Goal: Transaction & Acquisition: Purchase product/service

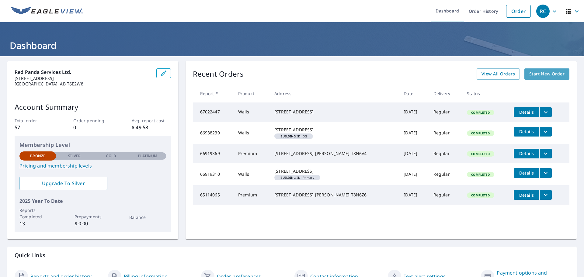
click at [529, 74] on span "Start New Order" at bounding box center [546, 74] width 35 height 8
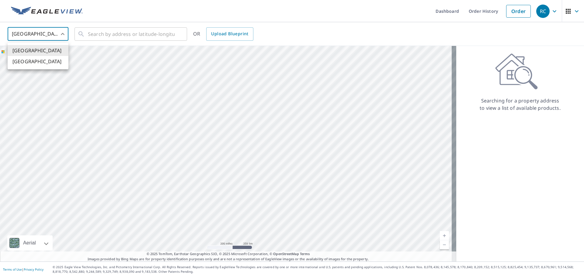
click at [64, 34] on body "RC RC Dashboard Order History Order RC United States US ​ ​ OR Upload Blueprint…" at bounding box center [292, 138] width 584 height 277
click at [36, 62] on li "[GEOGRAPHIC_DATA]" at bounding box center [38, 61] width 61 height 11
type input "CA"
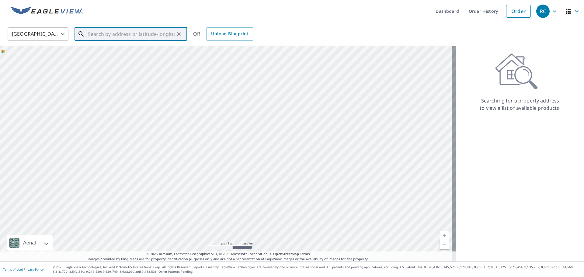
click at [105, 35] on input "text" at bounding box center [131, 34] width 87 height 17
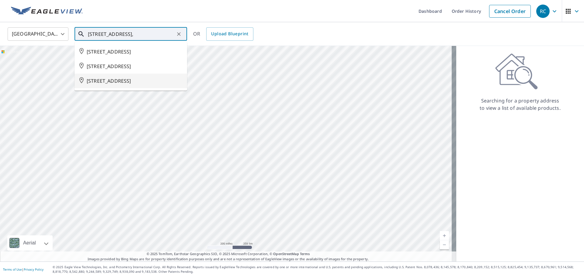
click at [126, 85] on span "[STREET_ADDRESS]" at bounding box center [134, 80] width 95 height 7
type input "[STREET_ADDRESS]"
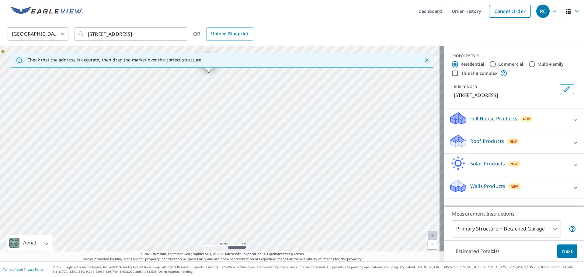
drag, startPoint x: 292, startPoint y: 160, endPoint x: 269, endPoint y: 96, distance: 68.6
click at [269, 96] on div "[STREET_ADDRESS]" at bounding box center [222, 154] width 444 height 216
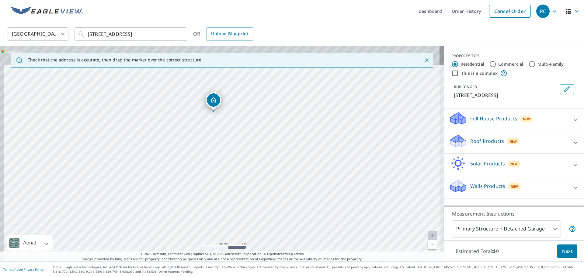
drag, startPoint x: 250, startPoint y: 157, endPoint x: 256, endPoint y: 186, distance: 29.6
click at [256, 186] on div "[STREET_ADDRESS]" at bounding box center [222, 154] width 444 height 216
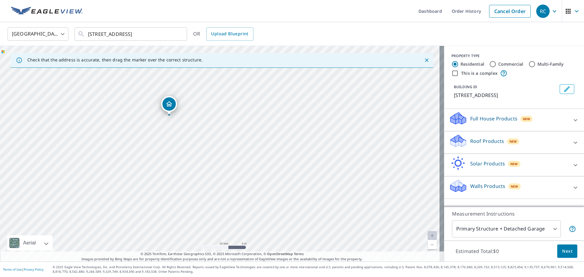
click at [489, 145] on p "Roof Products" at bounding box center [487, 140] width 34 height 7
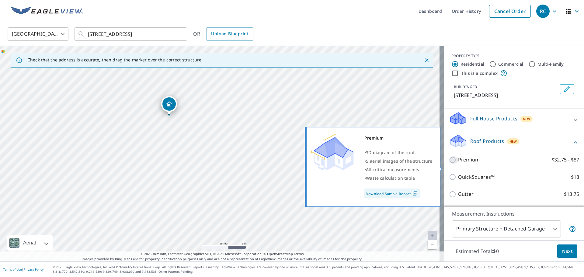
click at [449, 164] on input "Premium $32.75 - $87" at bounding box center [453, 159] width 9 height 7
checkbox input "true"
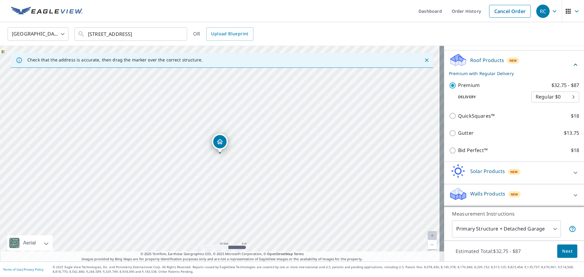
scroll to position [68, 0]
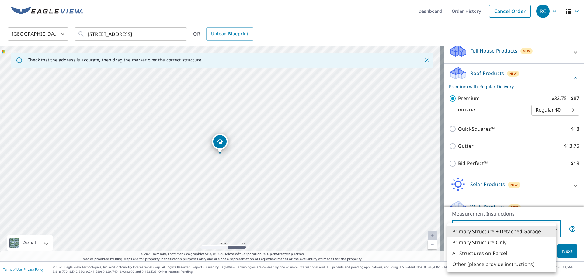
click at [550, 227] on body "RC RC Dashboard Order History Cancel Order RC Canada CA ​ [STREET_ADDRESS] ​ OR…" at bounding box center [292, 138] width 584 height 277
click at [521, 241] on li "Primary Structure Only" at bounding box center [501, 242] width 109 height 11
type input "2"
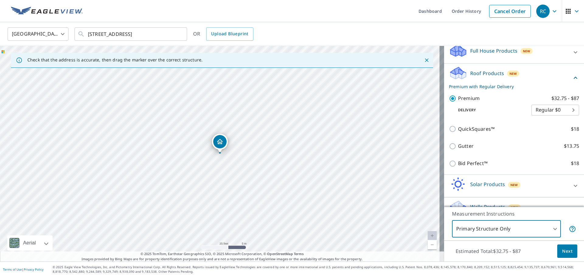
click at [566, 250] on span "Next" at bounding box center [567, 251] width 10 height 8
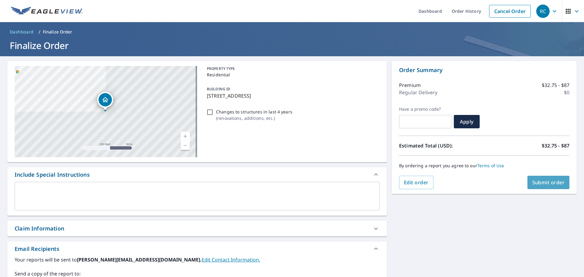
click at [549, 184] on span "Submit order" at bounding box center [548, 182] width 33 height 7
